Goal: Information Seeking & Learning: Learn about a topic

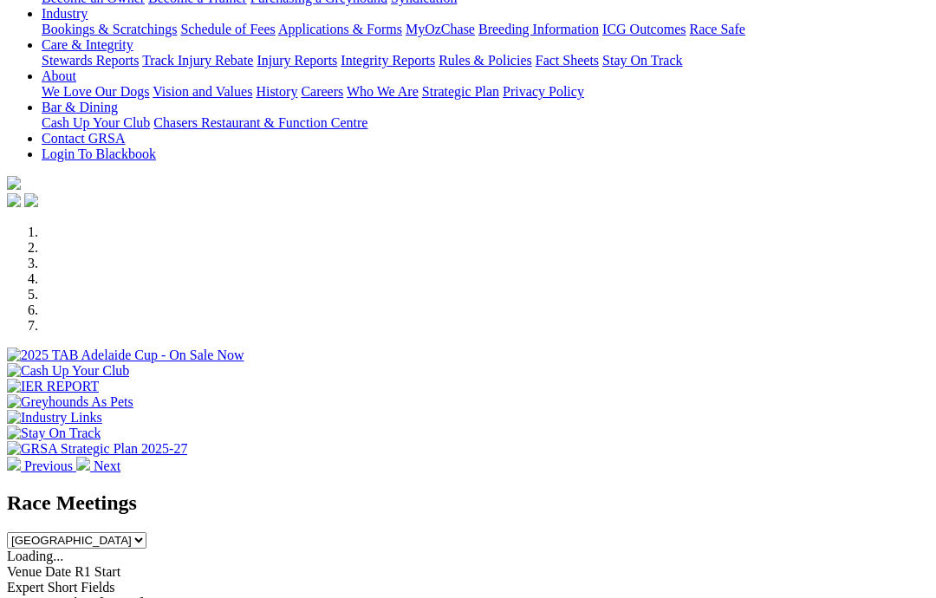
scroll to position [329, 0]
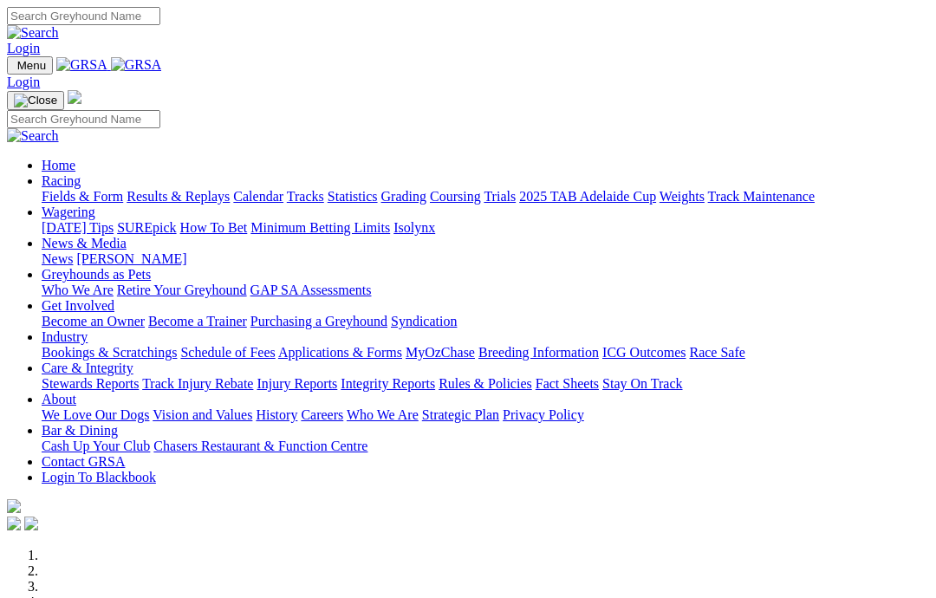
scroll to position [389, 0]
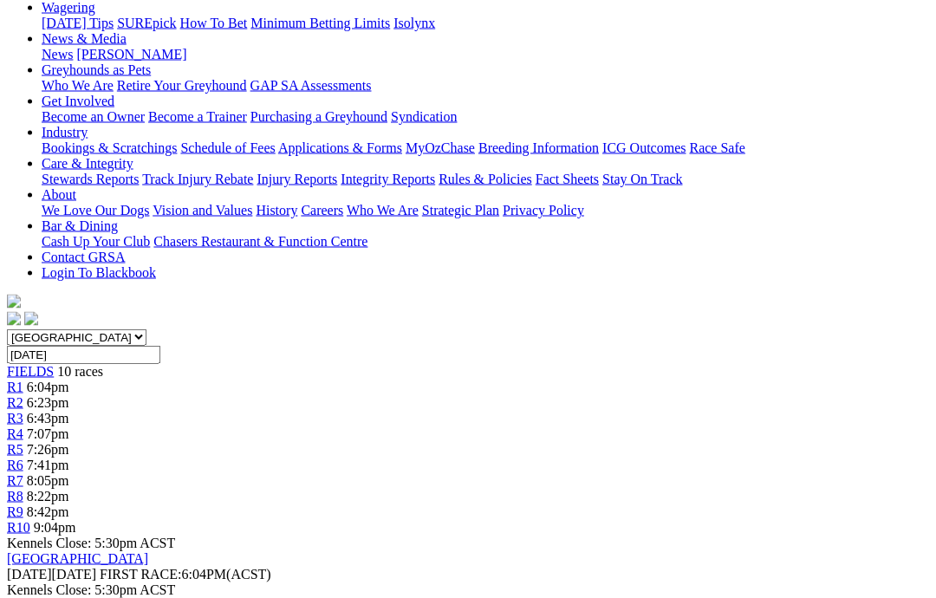
scroll to position [237, 0]
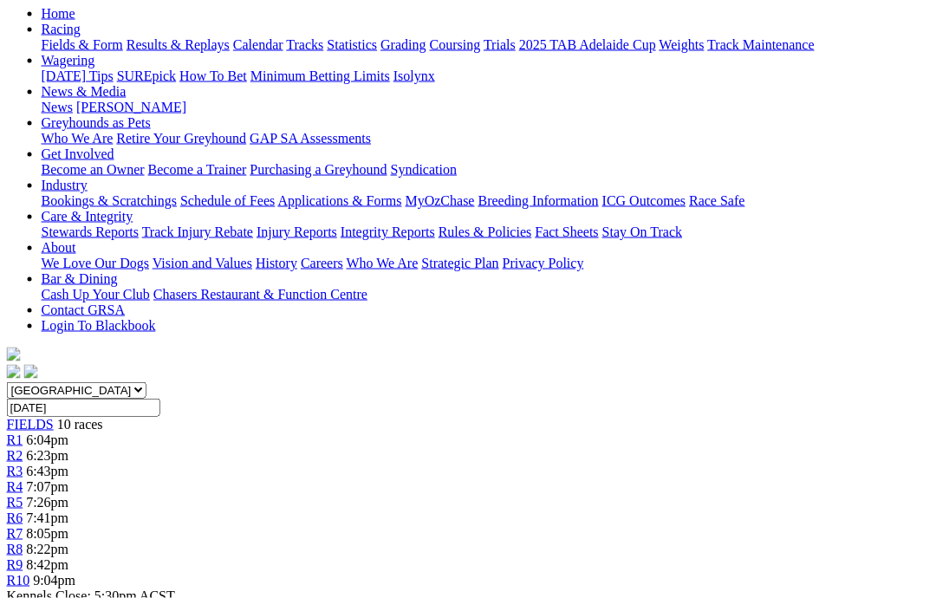
scroll to position [0, 10]
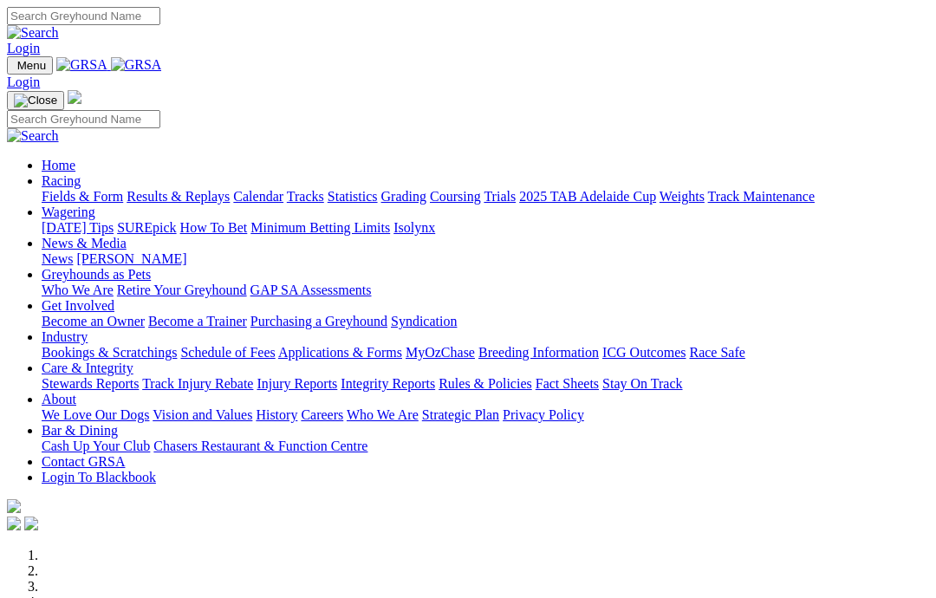
scroll to position [458, 0]
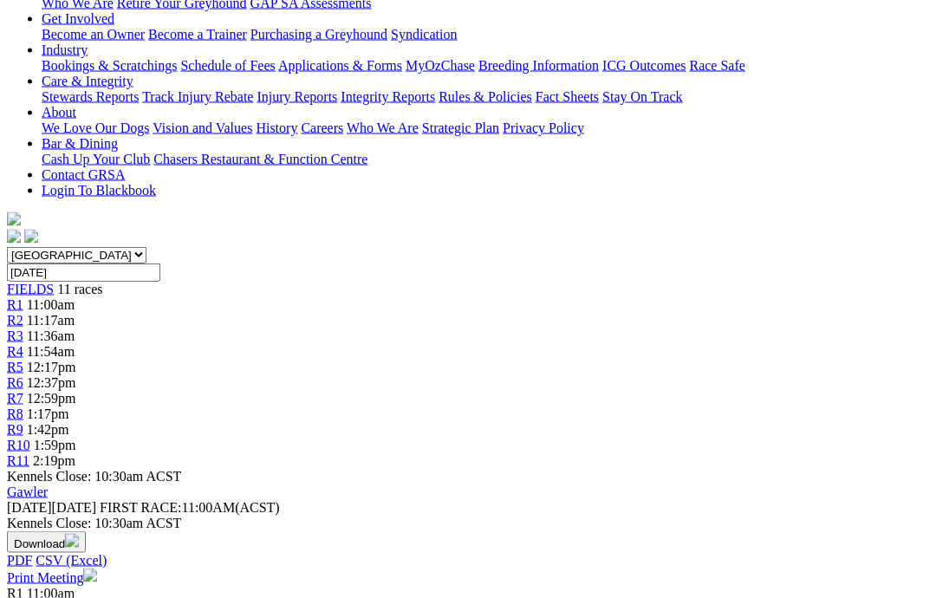
scroll to position [319, 0]
